Goal: Task Accomplishment & Management: Use online tool/utility

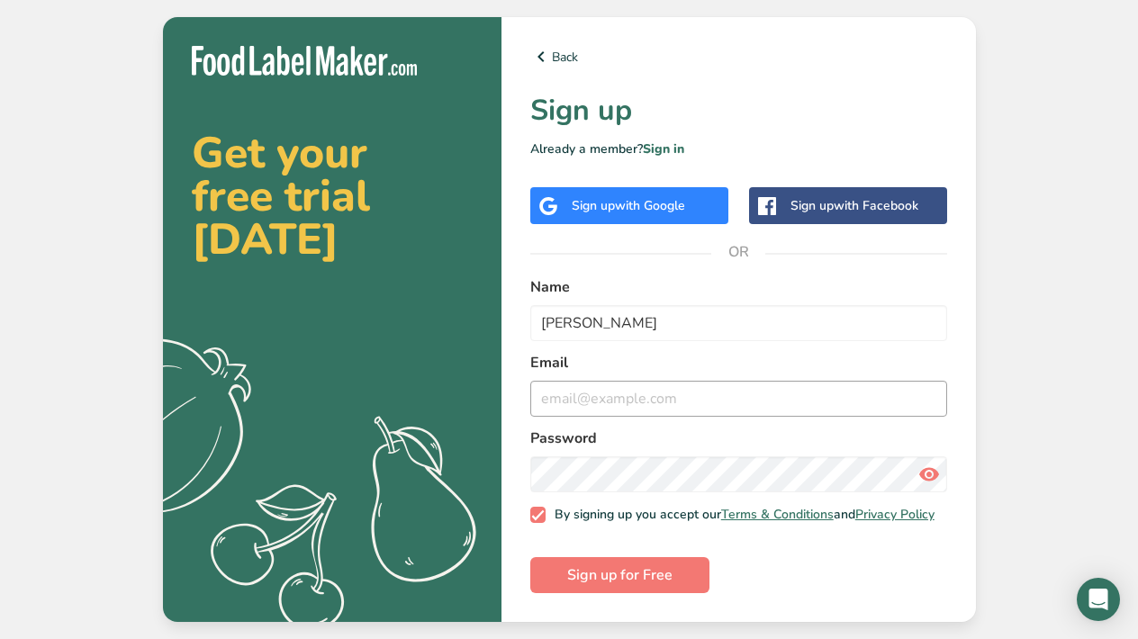
type input "[PERSON_NAME]"
type input "[EMAIL_ADDRESS][DOMAIN_NAME]"
click at [592, 580] on span "Sign up for Free" at bounding box center [619, 576] width 105 height 22
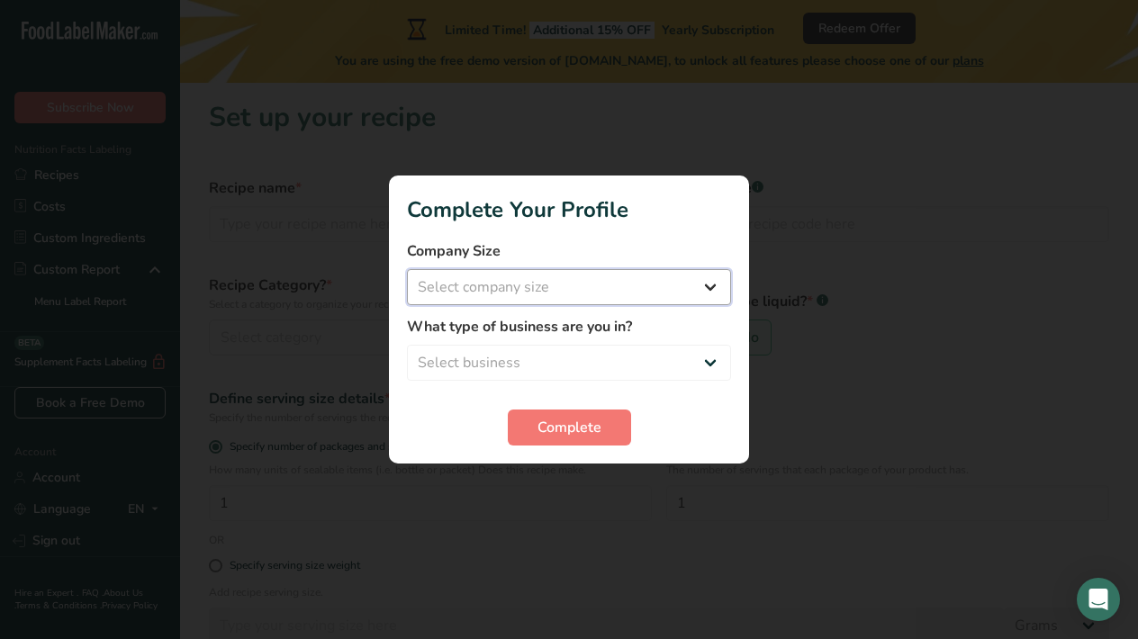
select select "1"
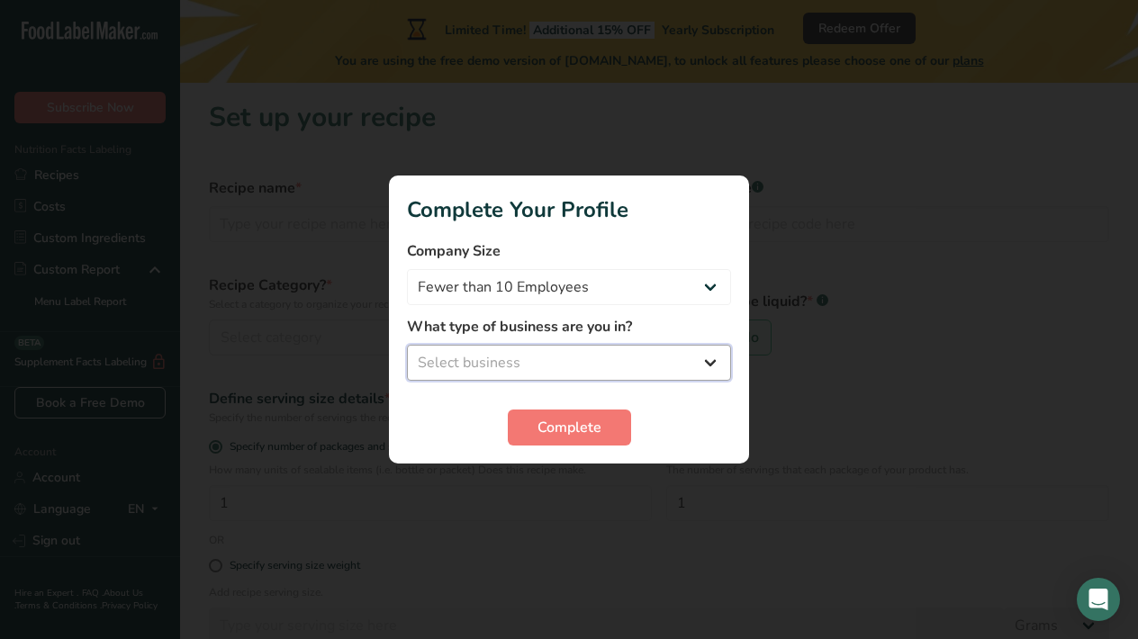
select select "1"
click at [593, 436] on span "Complete" at bounding box center [570, 428] width 64 height 22
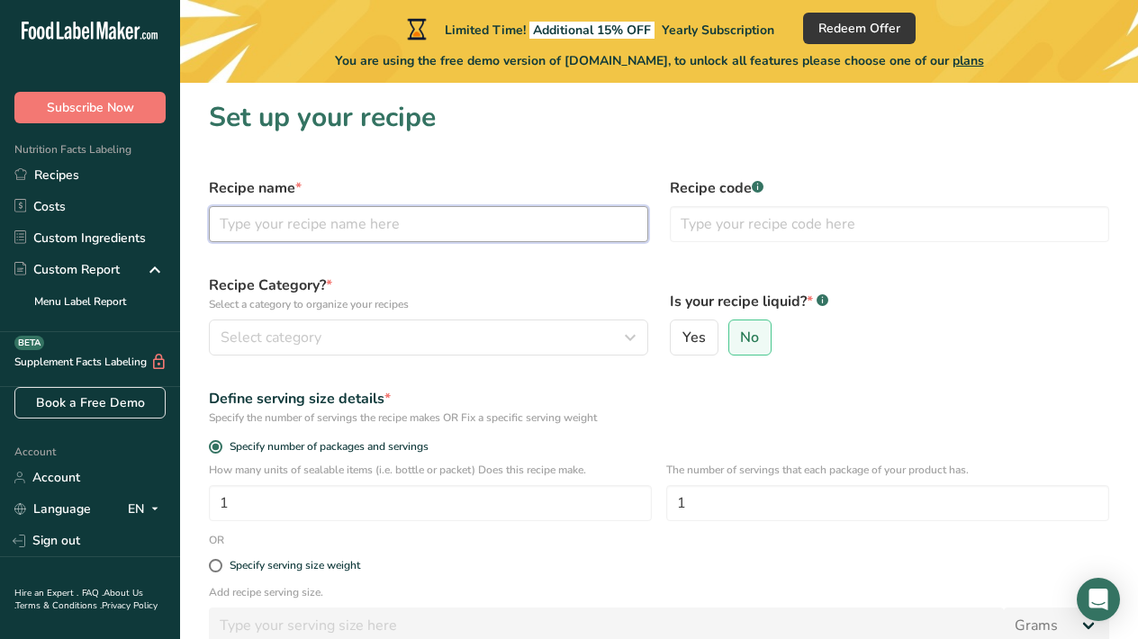
click at [467, 232] on input "text" at bounding box center [429, 224] width 440 height 36
type input "Peanut Butter Cups"
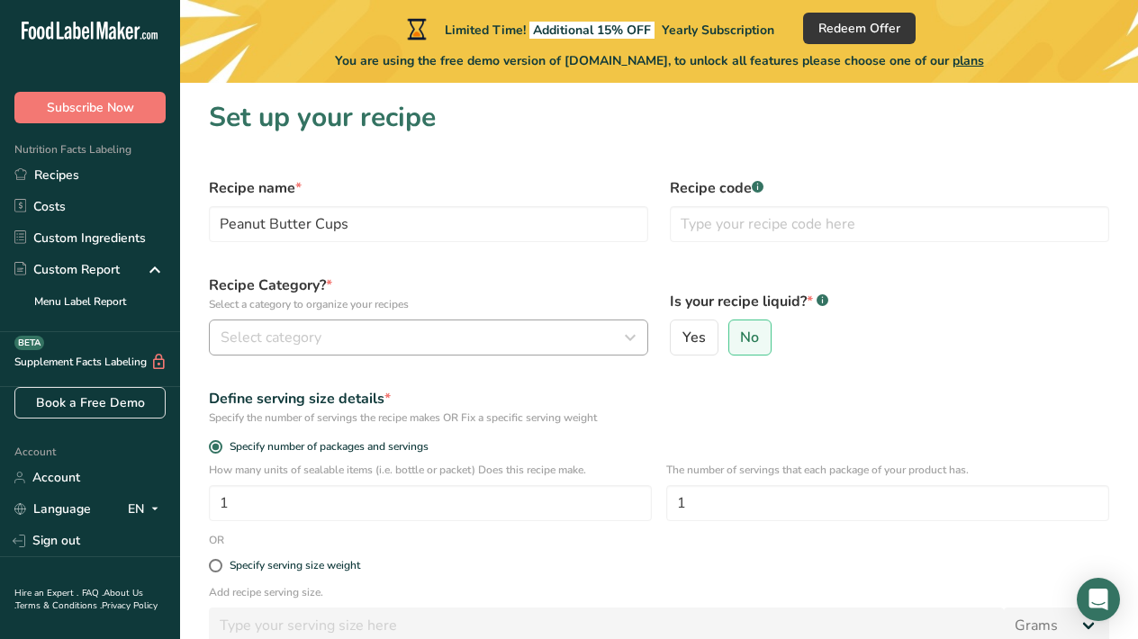
click at [505, 342] on div "Select category" at bounding box center [423, 338] width 405 height 22
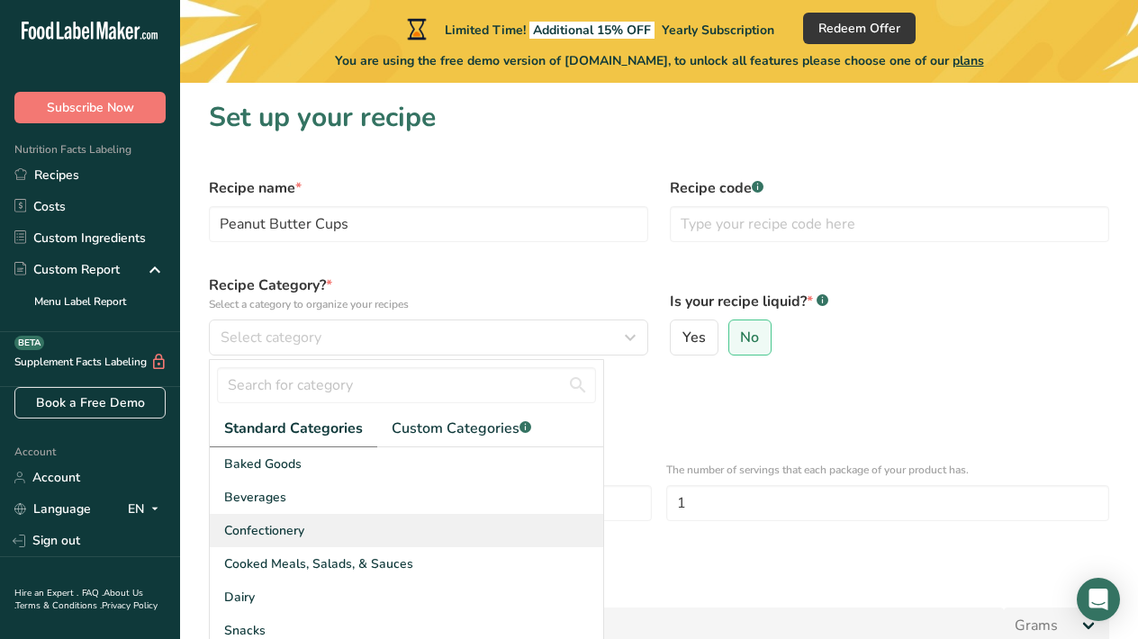
click at [347, 529] on div "Confectionery" at bounding box center [407, 530] width 394 height 33
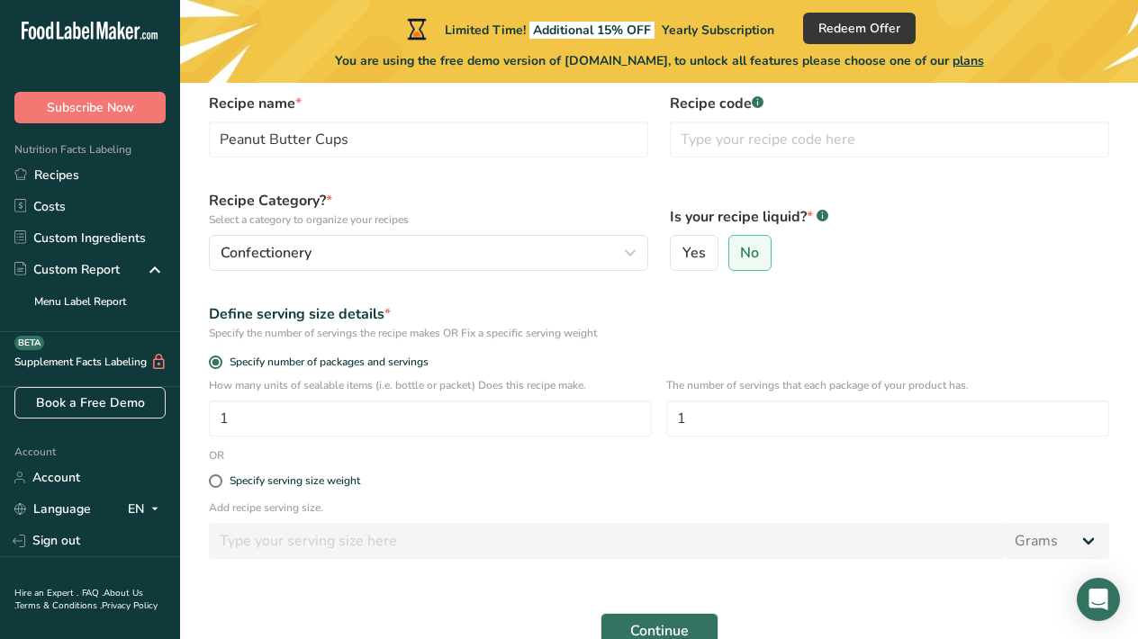
scroll to position [89, 0]
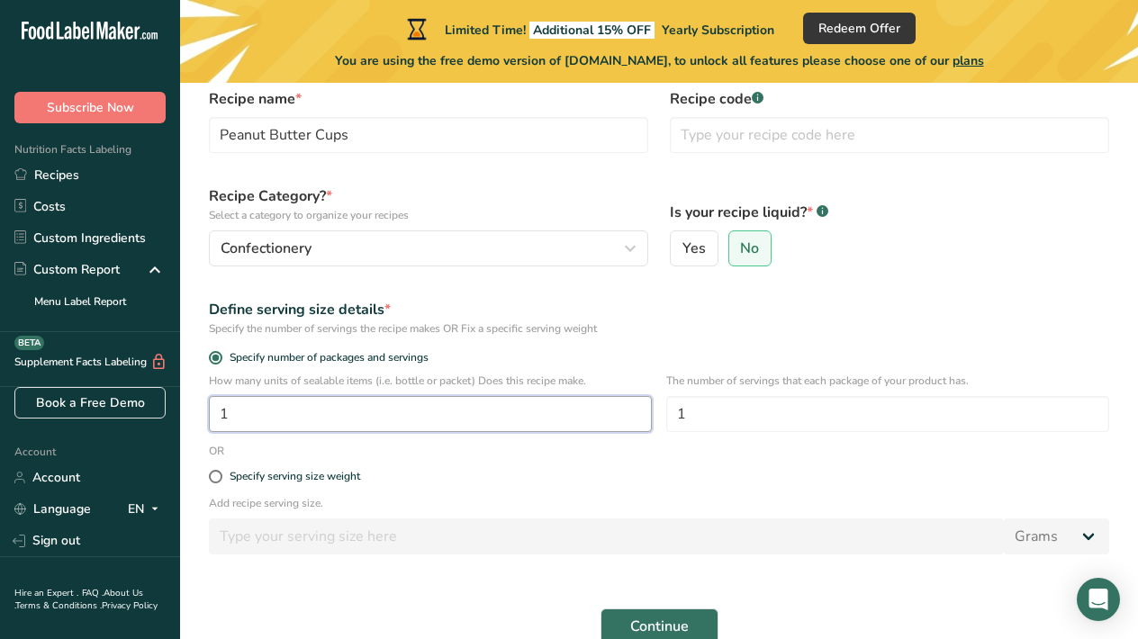
click at [565, 413] on input "1" at bounding box center [430, 414] width 443 height 36
type input "1"
type input "266"
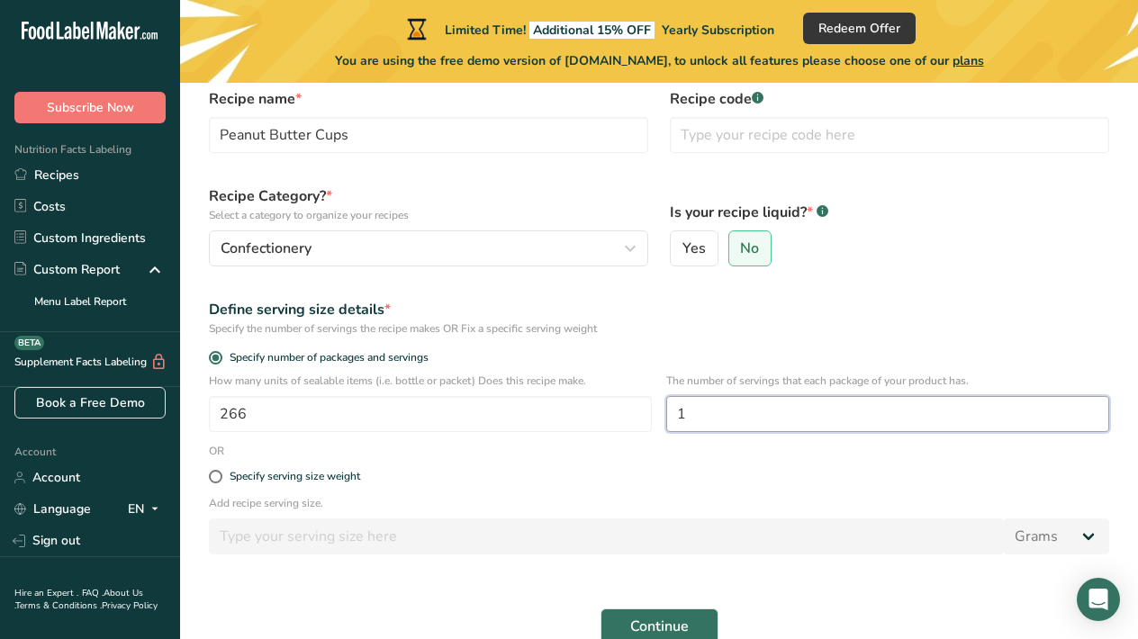
click at [781, 415] on input "1" at bounding box center [887, 414] width 443 height 36
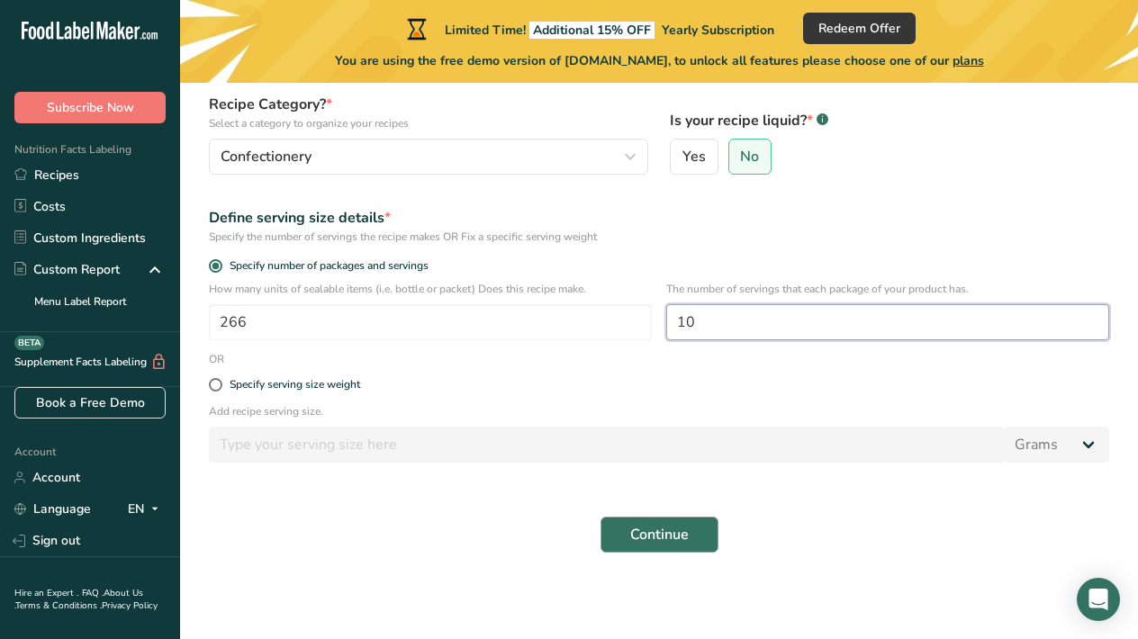
scroll to position [181, 0]
type input "10"
click at [650, 536] on span "Continue" at bounding box center [659, 535] width 59 height 22
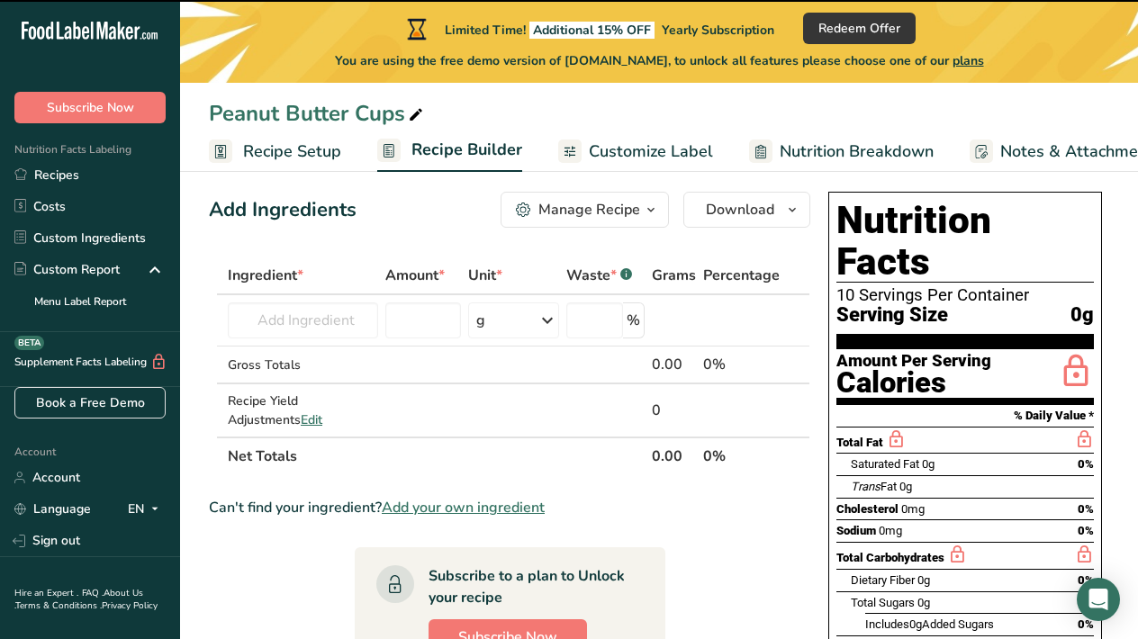
scroll to position [24, 0]
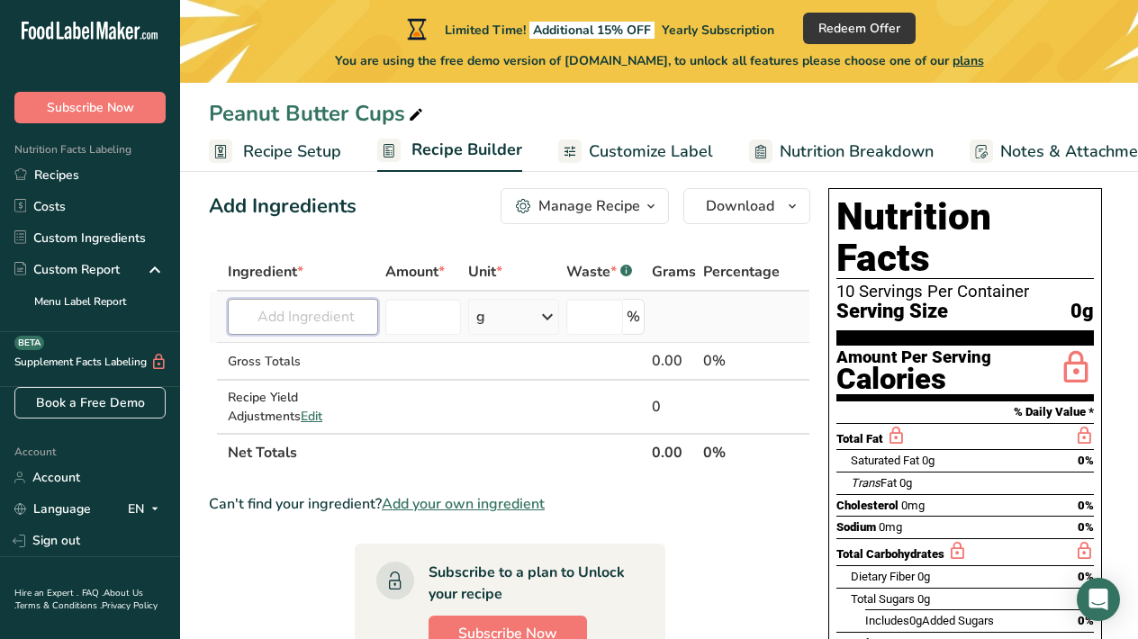
click at [340, 314] on input "text" at bounding box center [303, 317] width 150 height 36
type input "Peanut Butter"
click at [434, 331] on input "number" at bounding box center [423, 317] width 76 height 36
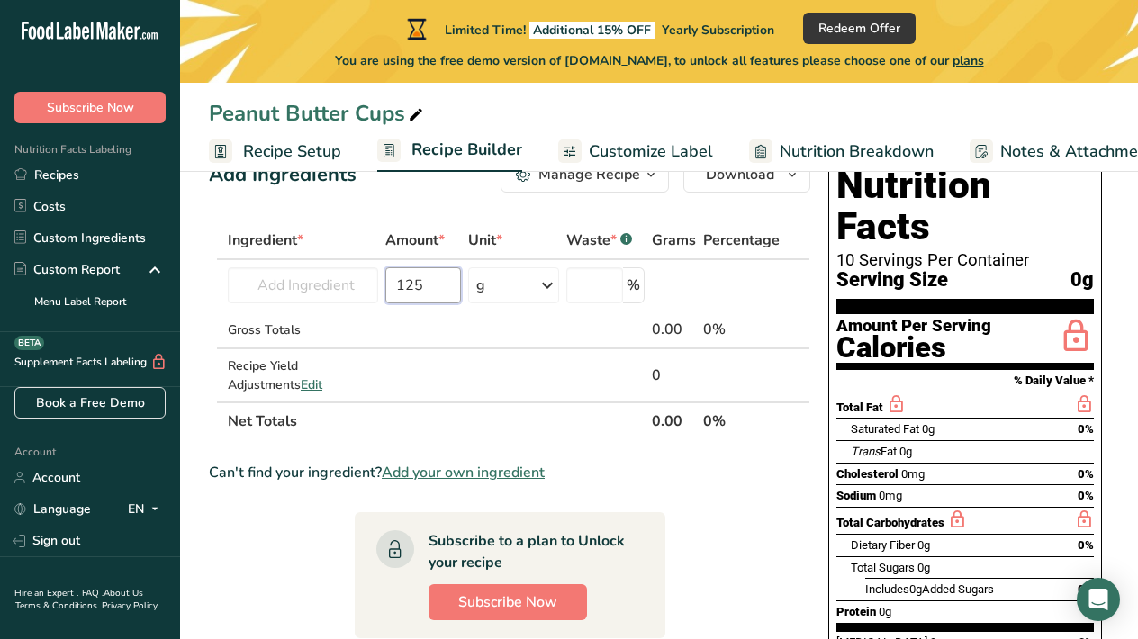
scroll to position [55, 0]
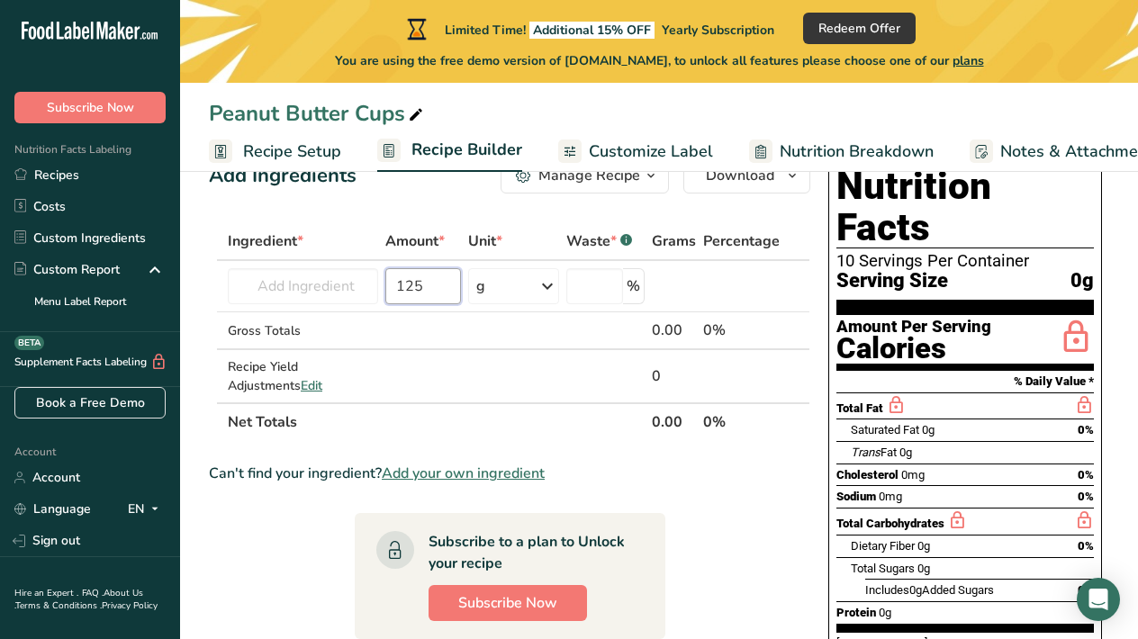
type input "125"
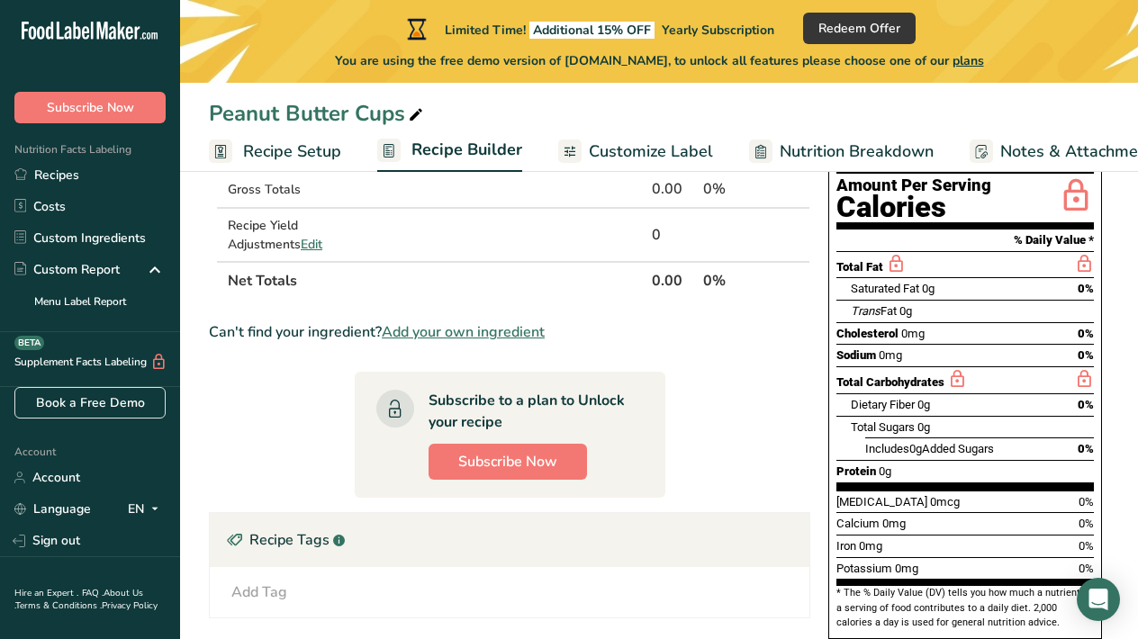
scroll to position [198, 0]
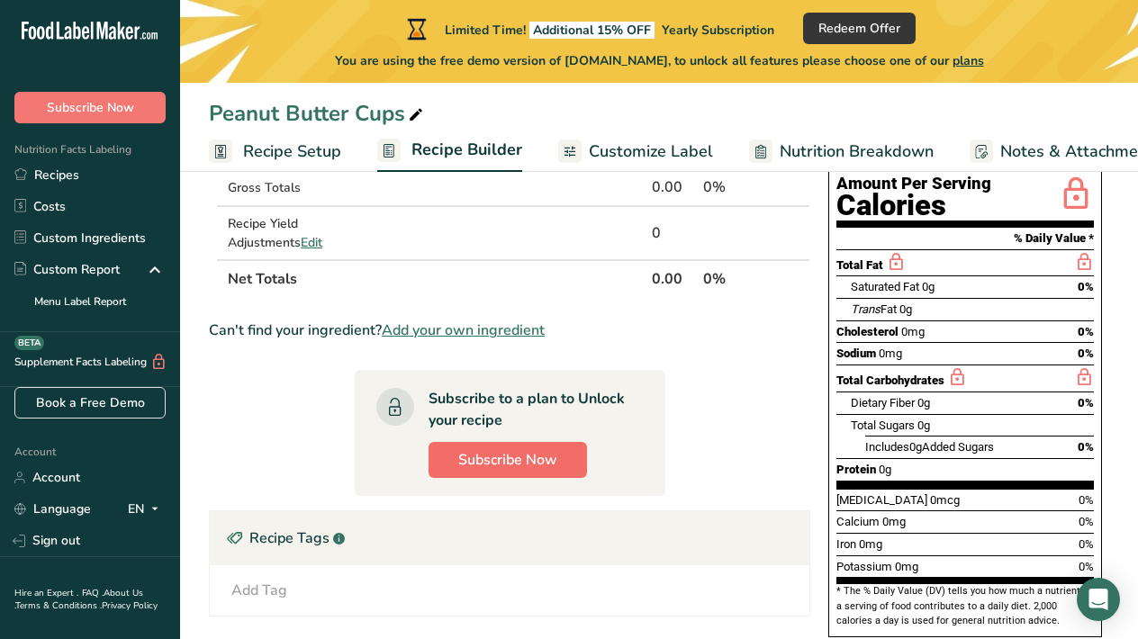
click at [572, 466] on button "Subscribe Now" at bounding box center [508, 460] width 159 height 36
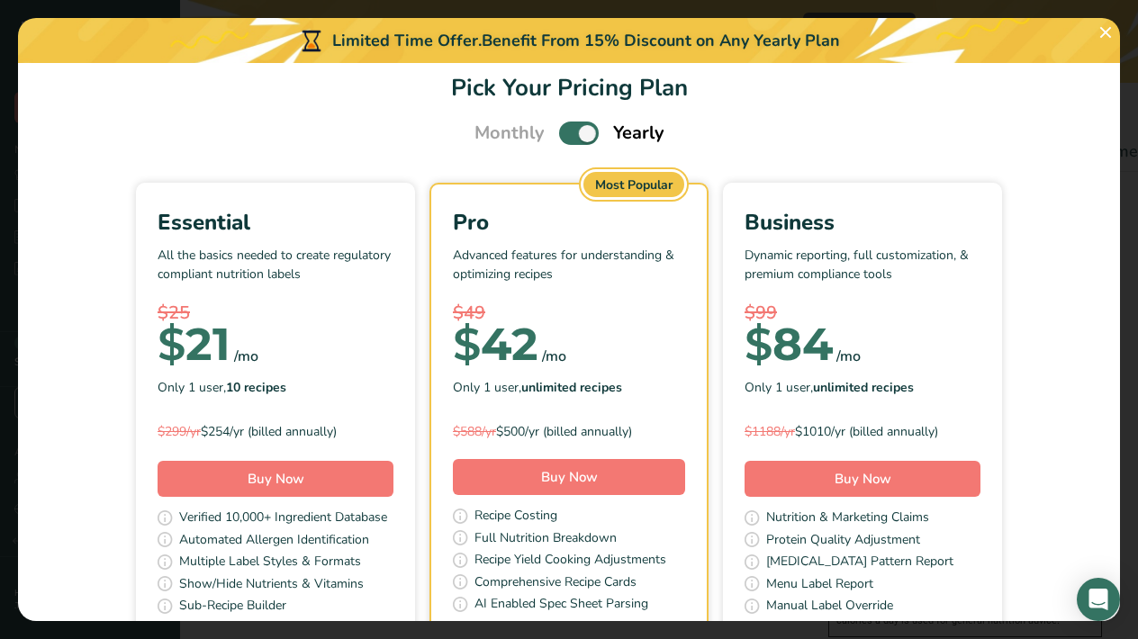
scroll to position [46, 0]
